Goal: Task Accomplishment & Management: Manage account settings

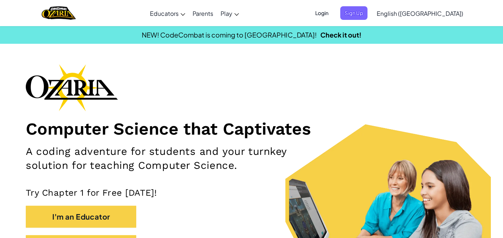
click at [333, 8] on span "Login" at bounding box center [322, 13] width 22 height 14
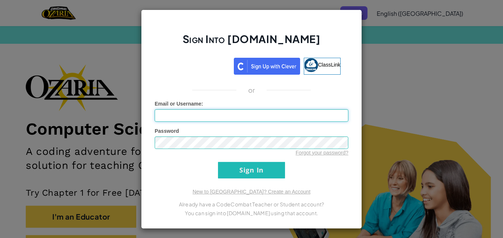
click at [197, 117] on input "Email or Username :" at bounding box center [252, 115] width 194 height 13
type input "[EMAIL_ADDRESS][DOMAIN_NAME]"
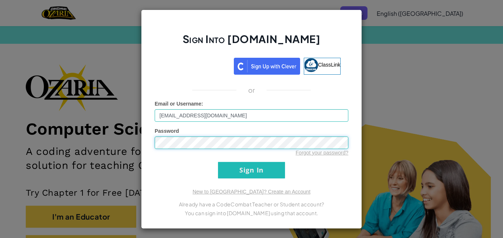
click at [218, 162] on input "Sign In" at bounding box center [251, 170] width 67 height 17
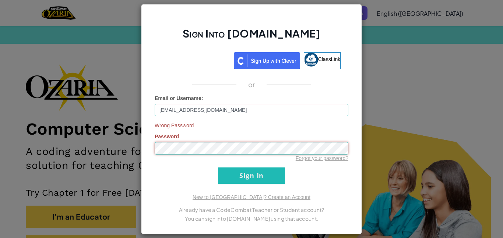
click at [218, 167] on input "Sign In" at bounding box center [251, 175] width 67 height 17
